Goal: Information Seeking & Learning: Learn about a topic

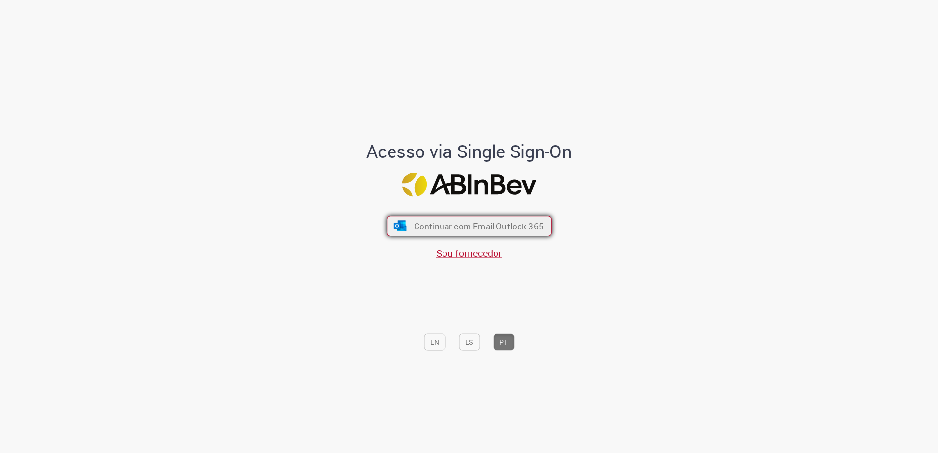
click at [469, 219] on button "Continuar com Email Outlook 365" at bounding box center [469, 226] width 165 height 21
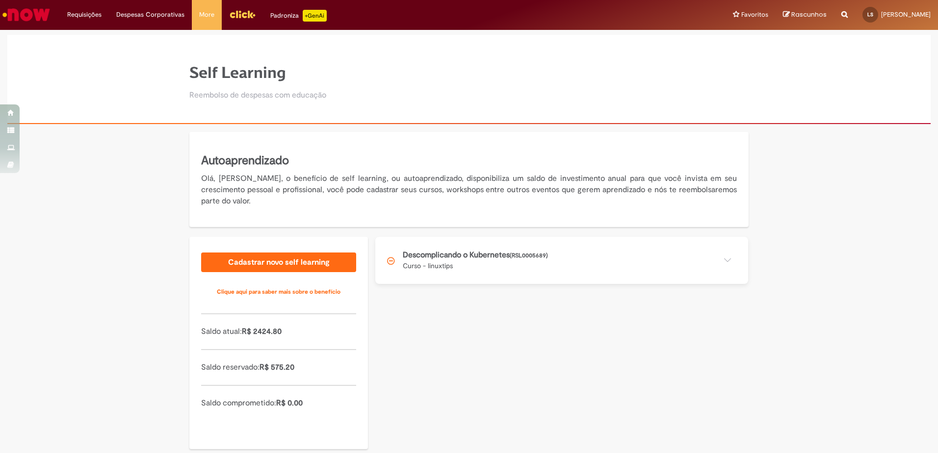
click at [603, 265] on button at bounding box center [561, 260] width 373 height 47
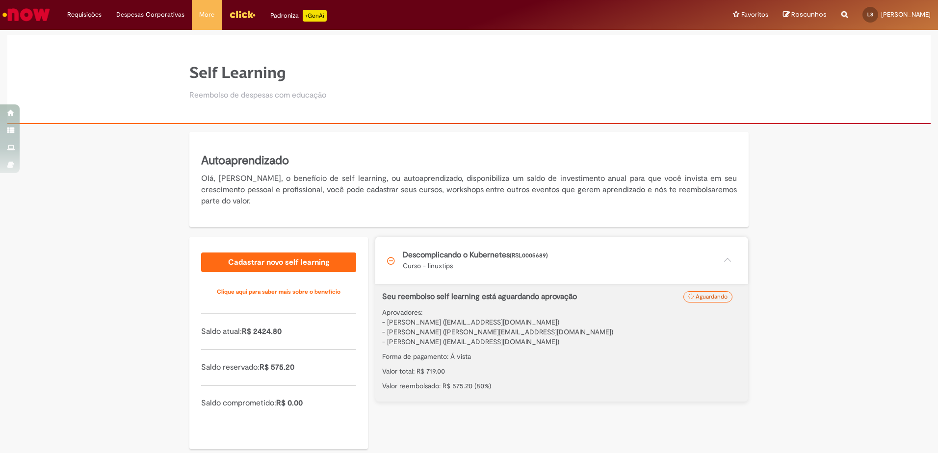
click at [719, 255] on button at bounding box center [561, 260] width 373 height 47
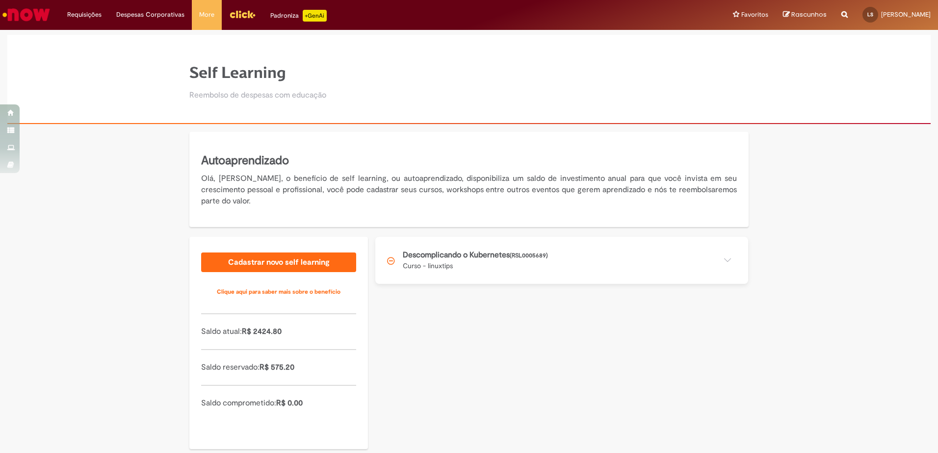
click at [588, 245] on button at bounding box center [561, 260] width 373 height 47
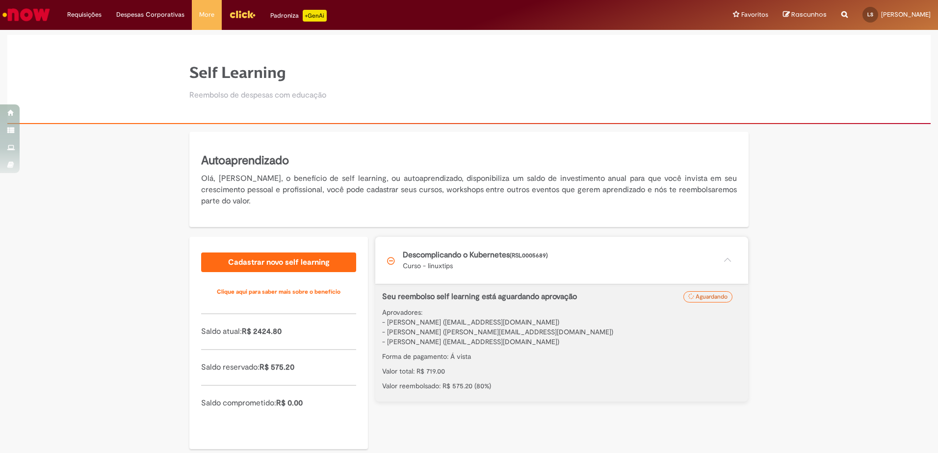
click at [588, 245] on button at bounding box center [561, 260] width 373 height 47
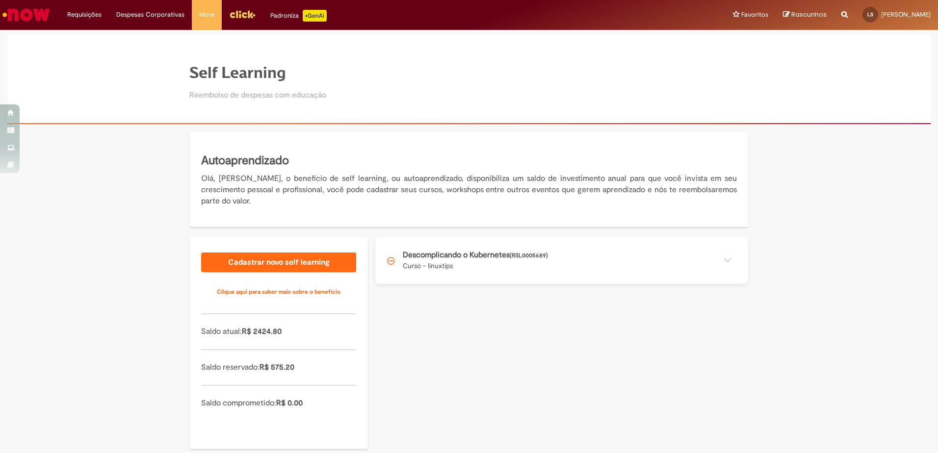
click at [590, 255] on button at bounding box center [561, 260] width 373 height 47
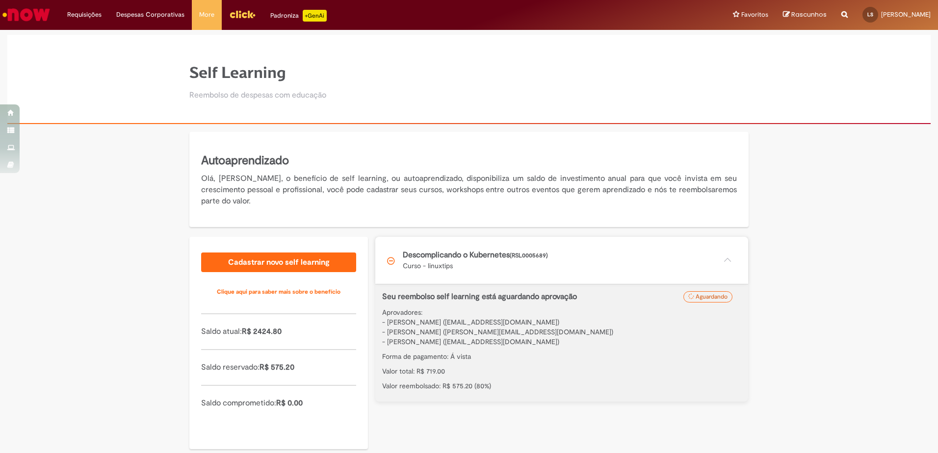
click at [590, 255] on button at bounding box center [561, 260] width 373 height 47
